Goal: Find specific page/section: Find specific page/section

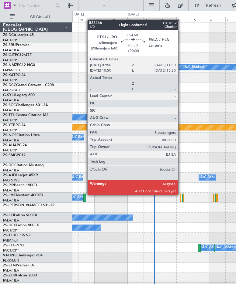
click at [84, 195] on div at bounding box center [84, 198] width 3 height 8
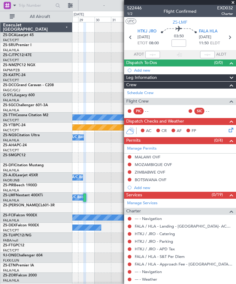
click at [155, 79] on span "Leg Information" at bounding box center [141, 77] width 31 height 7
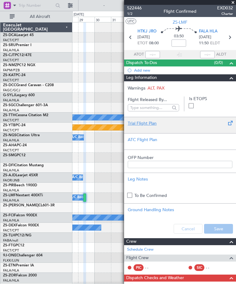
click at [142, 124] on div "Trial Flight Plan" at bounding box center [179, 123] width 104 height 6
